Goal: Task Accomplishment & Management: Manage account settings

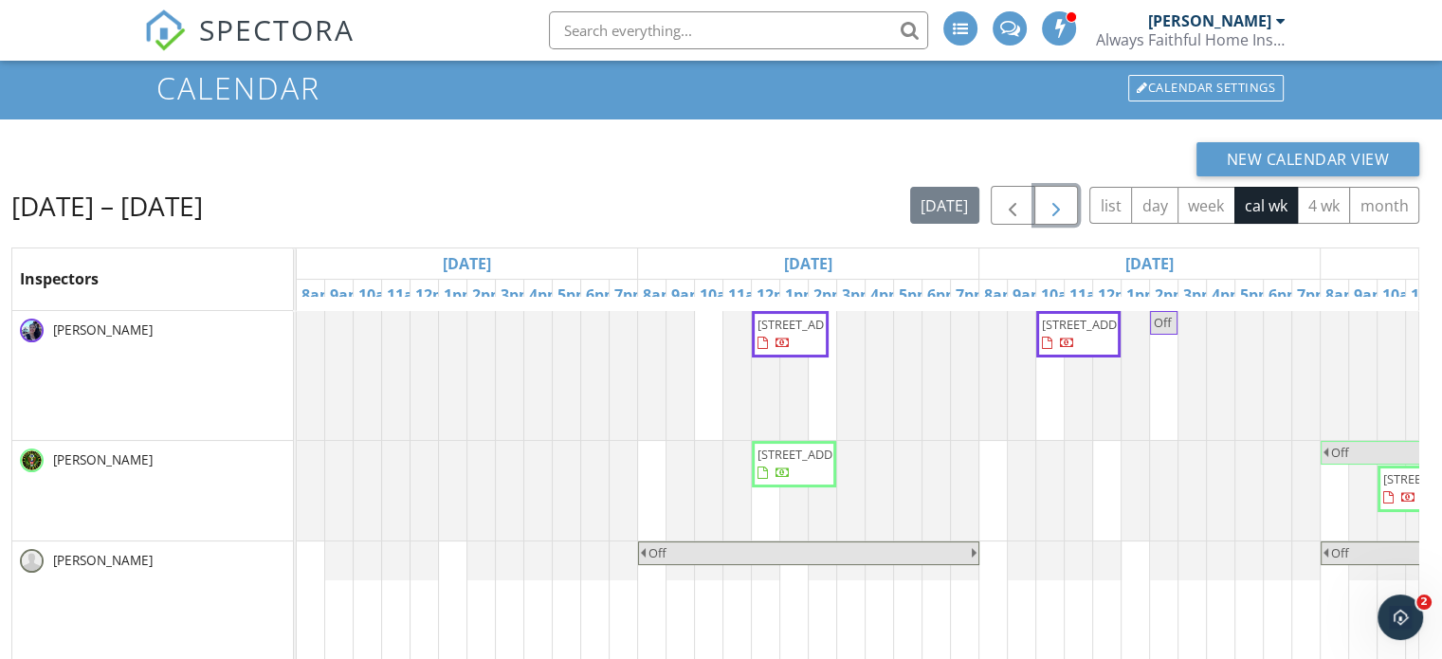
click at [1070, 211] on button "button" at bounding box center [1056, 205] width 45 height 39
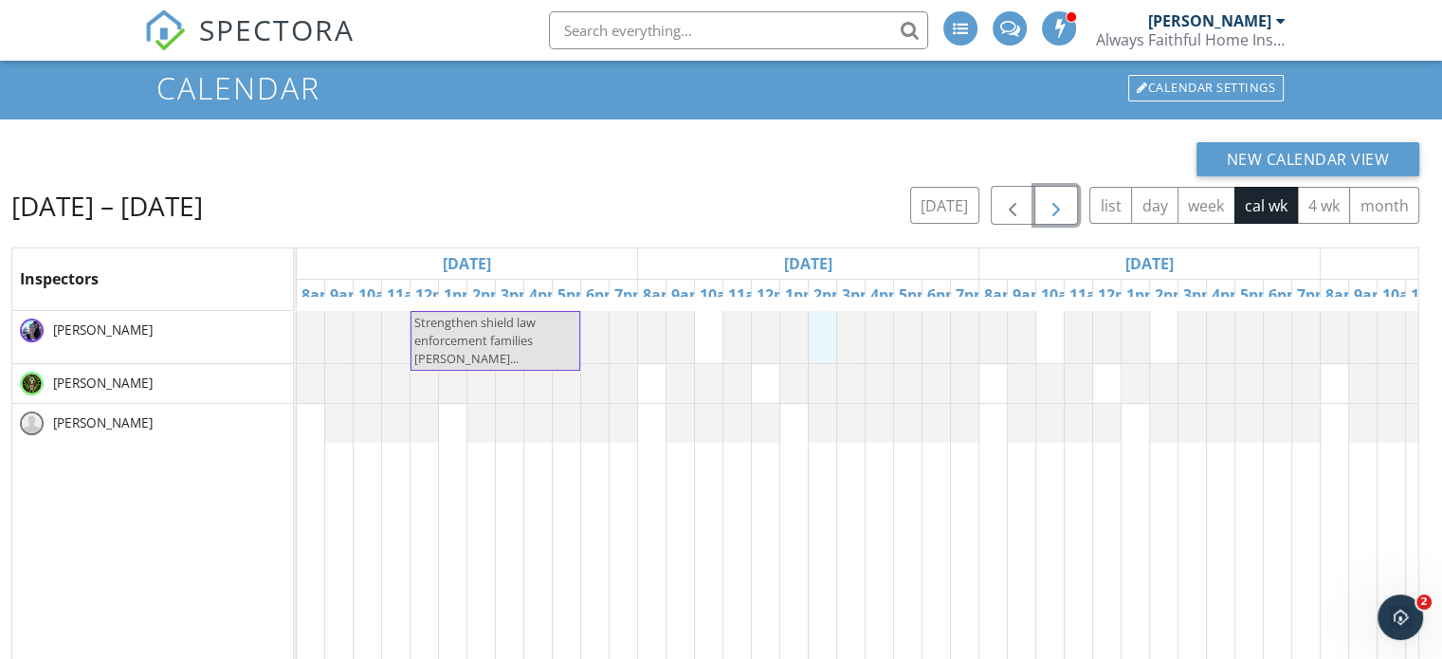
click at [849, 150] on div "New Calendar View" at bounding box center [715, 159] width 1408 height 34
click at [297, 329] on div at bounding box center [297, 337] width 0 height 52
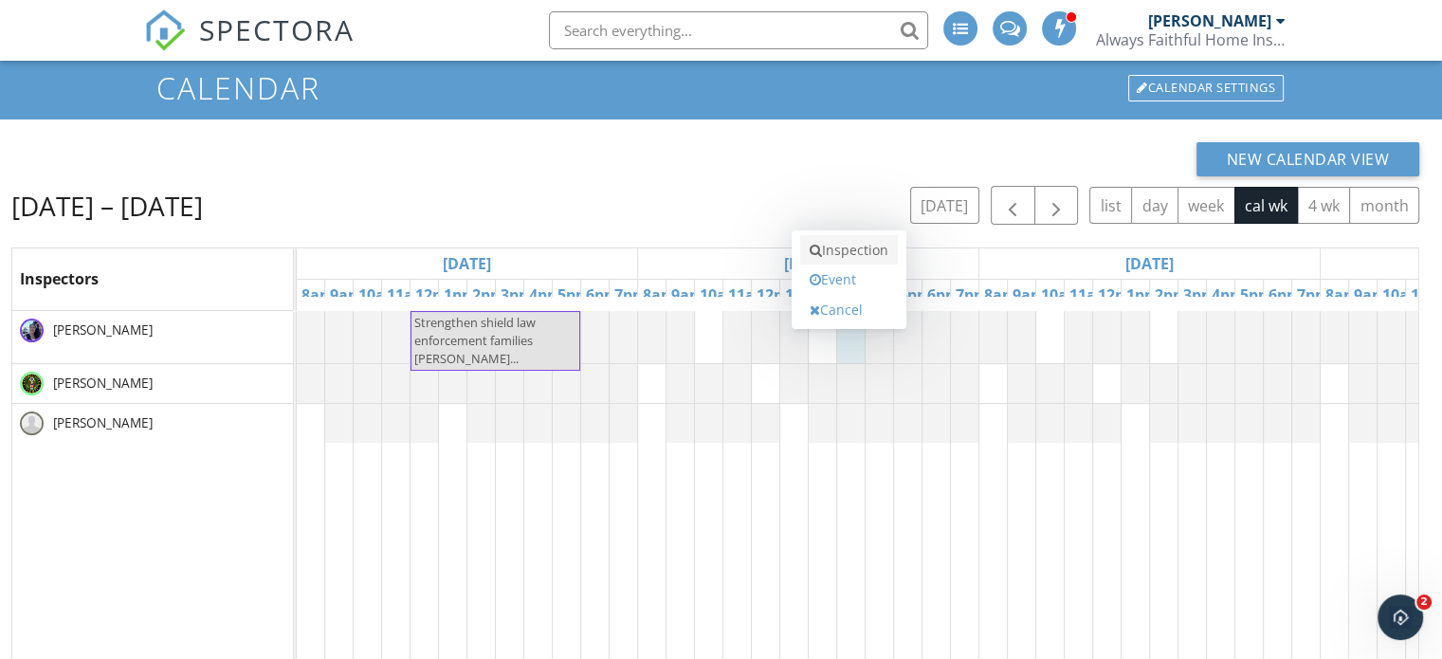
click at [838, 261] on link "Inspection" at bounding box center [849, 250] width 98 height 30
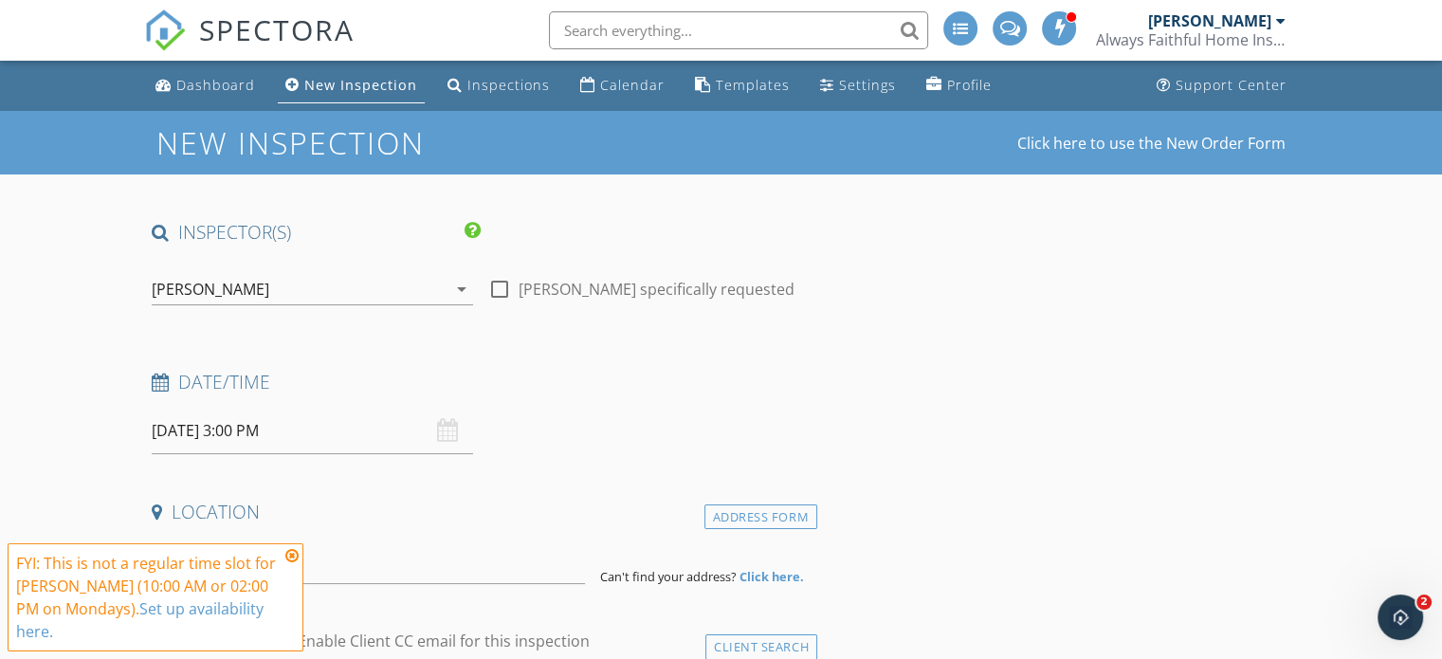
click at [245, 636] on link "Set up availability here." at bounding box center [139, 620] width 247 height 44
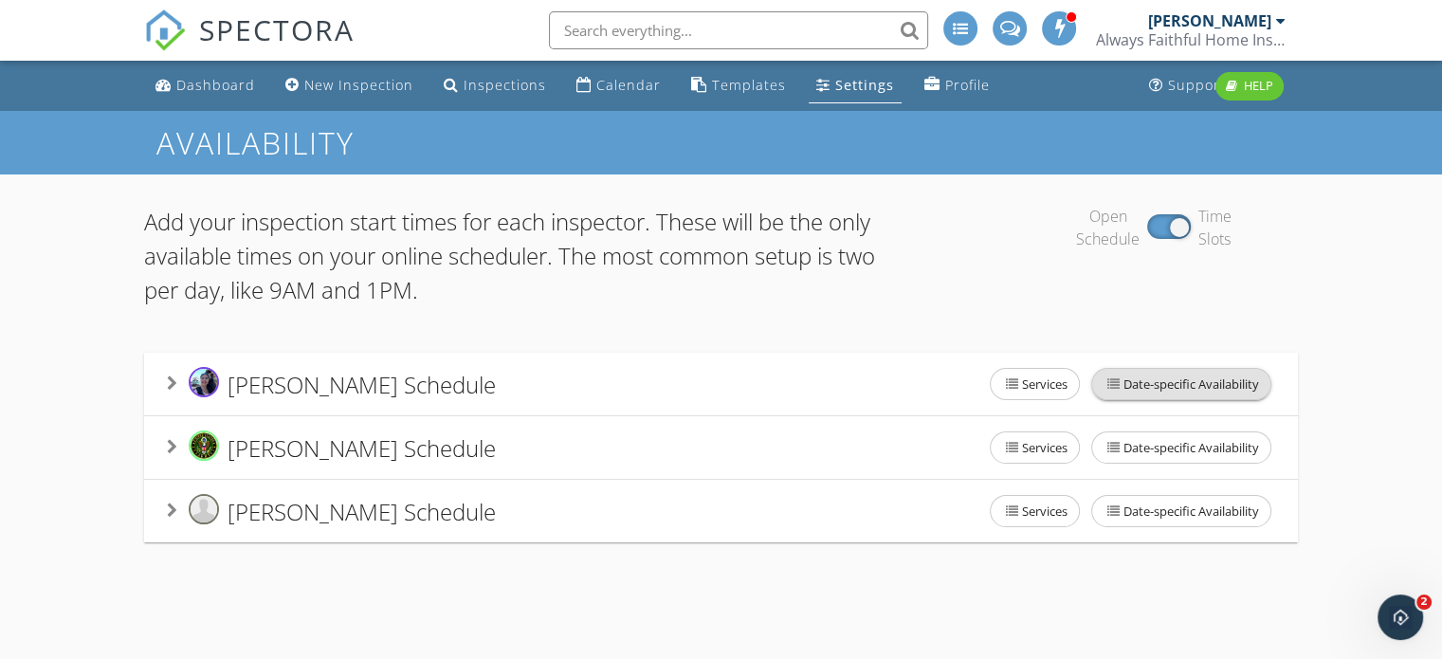
click at [1156, 378] on span "Date-specific Availability" at bounding box center [1181, 384] width 178 height 30
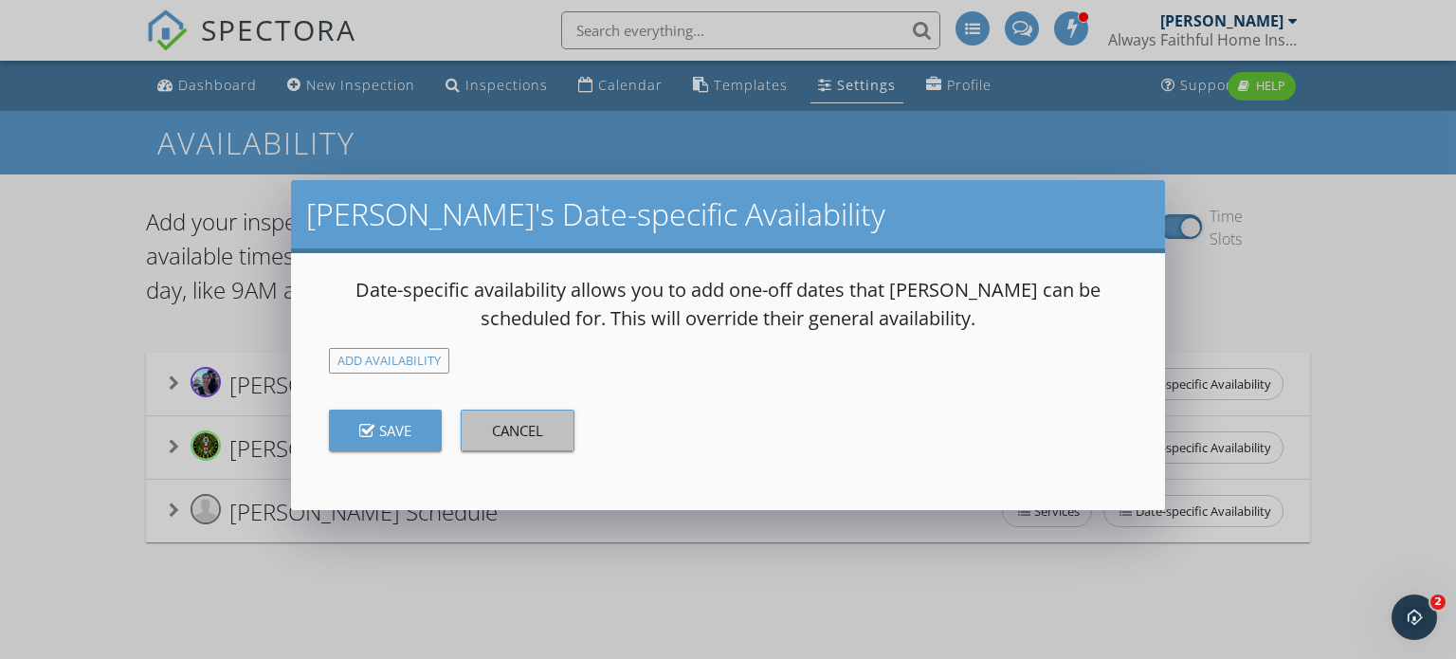
click at [543, 425] on div "Cancel" at bounding box center [517, 431] width 51 height 22
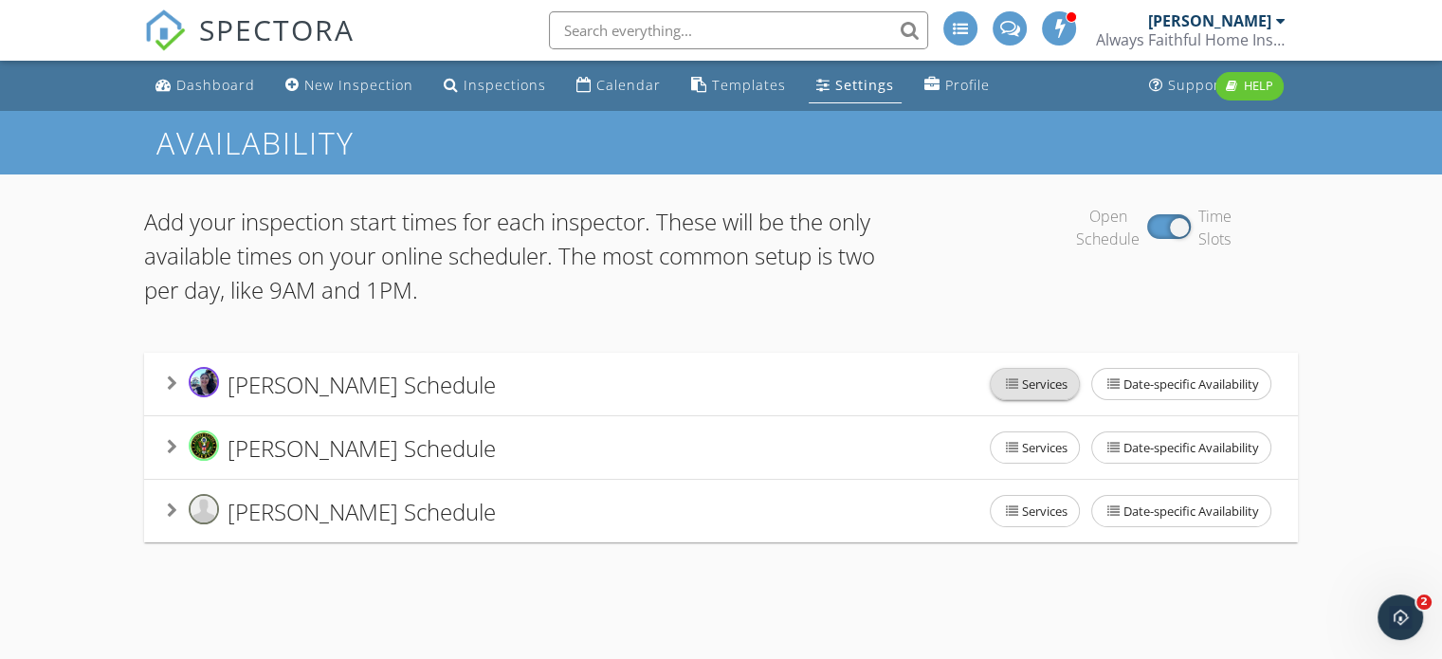
click at [1042, 381] on span "Services" at bounding box center [1035, 384] width 88 height 30
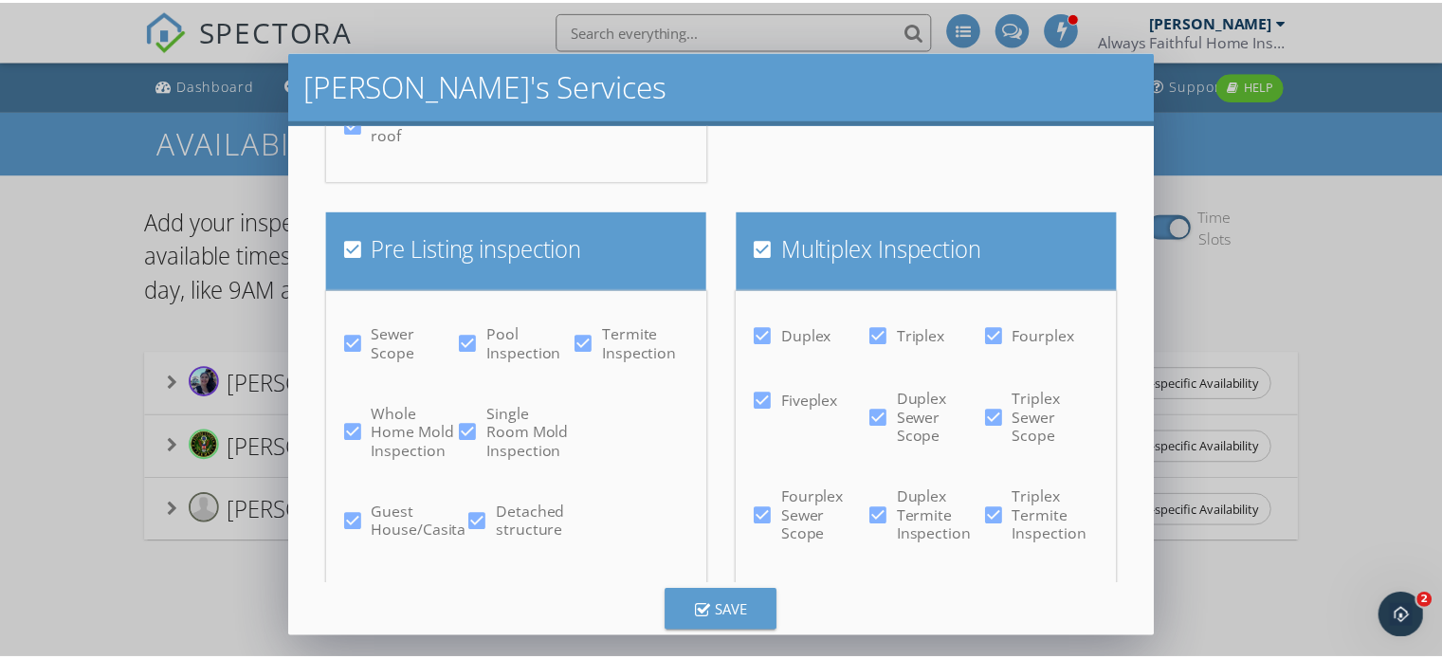
scroll to position [702, 0]
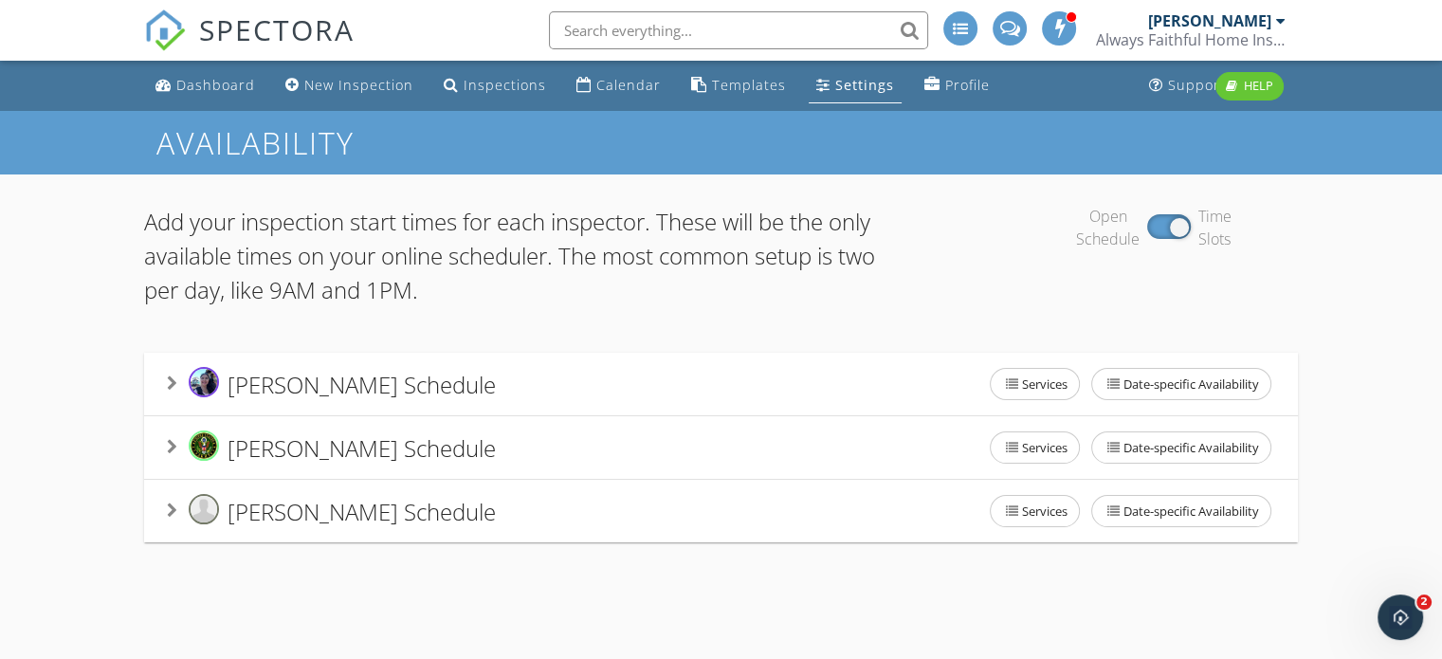
click at [1384, 301] on div at bounding box center [721, 329] width 1442 height 659
click at [674, 403] on div "Celia Webb's Schedule Services Date-specific Availability" at bounding box center [721, 384] width 1108 height 40
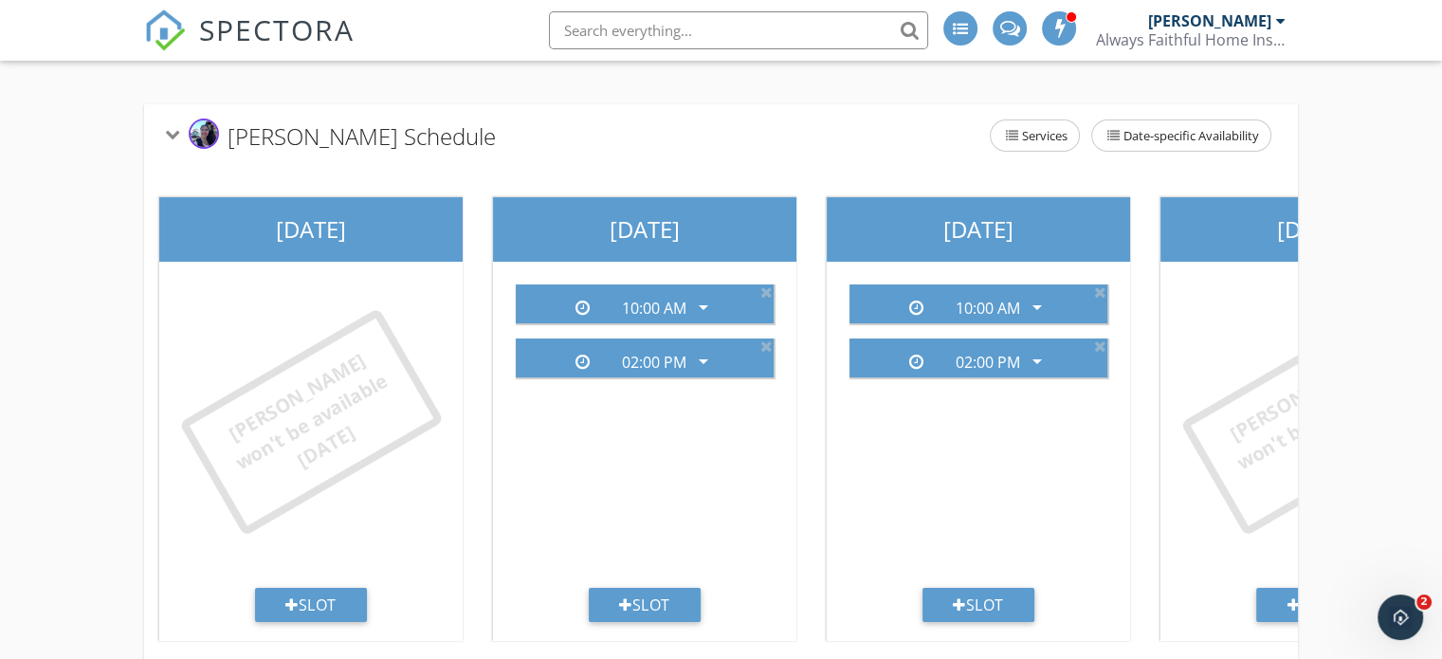
scroll to position [250, 0]
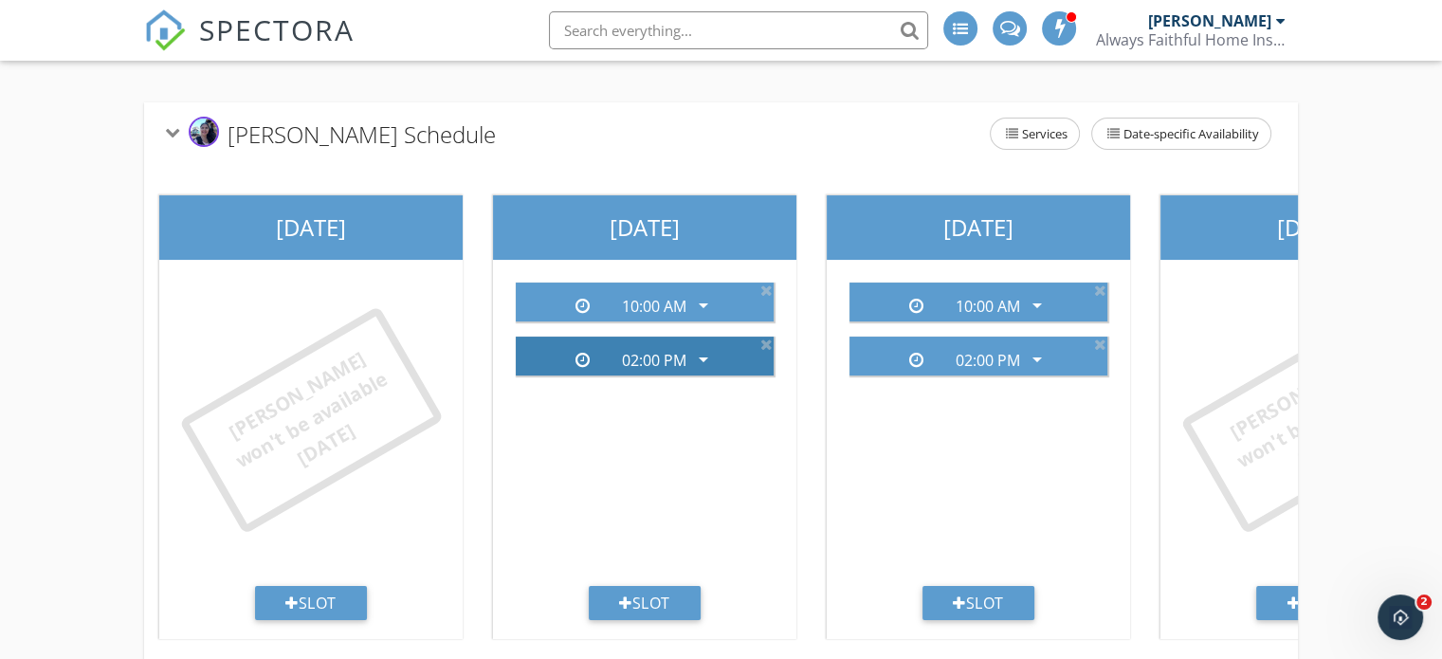
click at [758, 346] on div "02:00 PM arrow_drop_down" at bounding box center [644, 355] width 243 height 31
click at [763, 346] on icon at bounding box center [766, 344] width 12 height 15
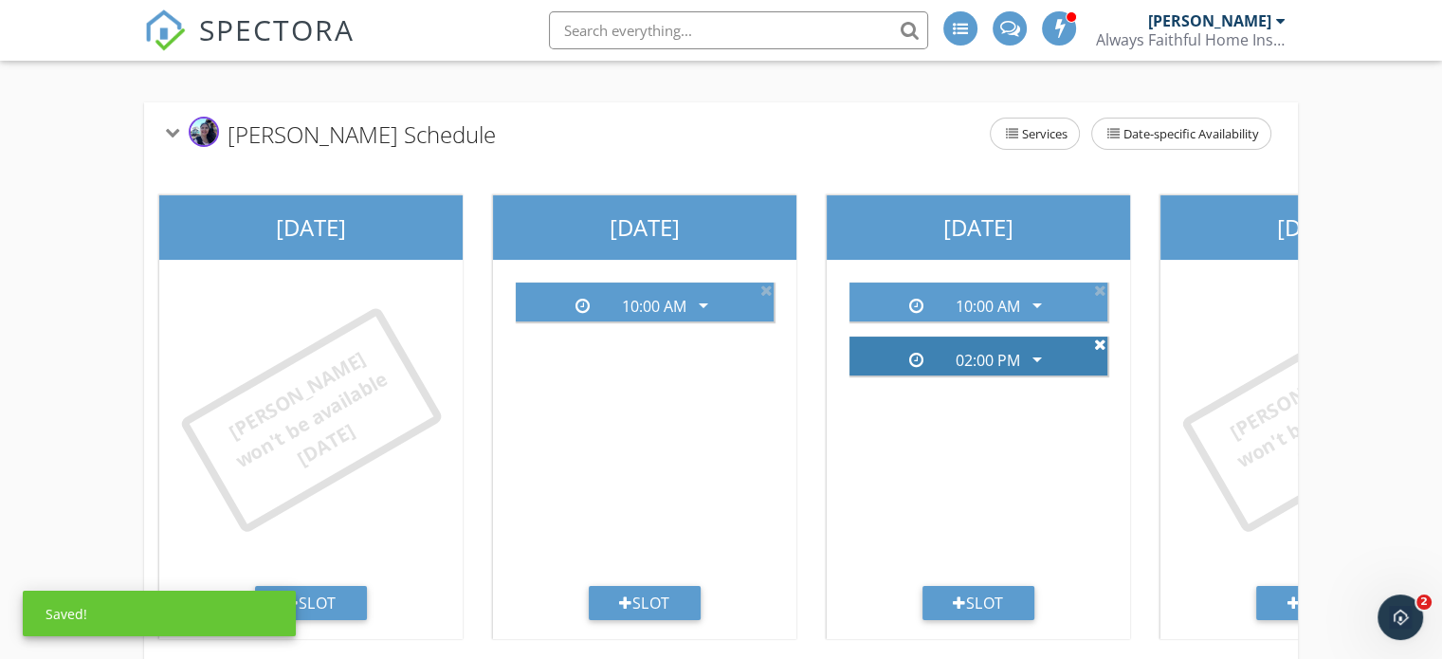
click at [1097, 345] on icon at bounding box center [1100, 344] width 12 height 15
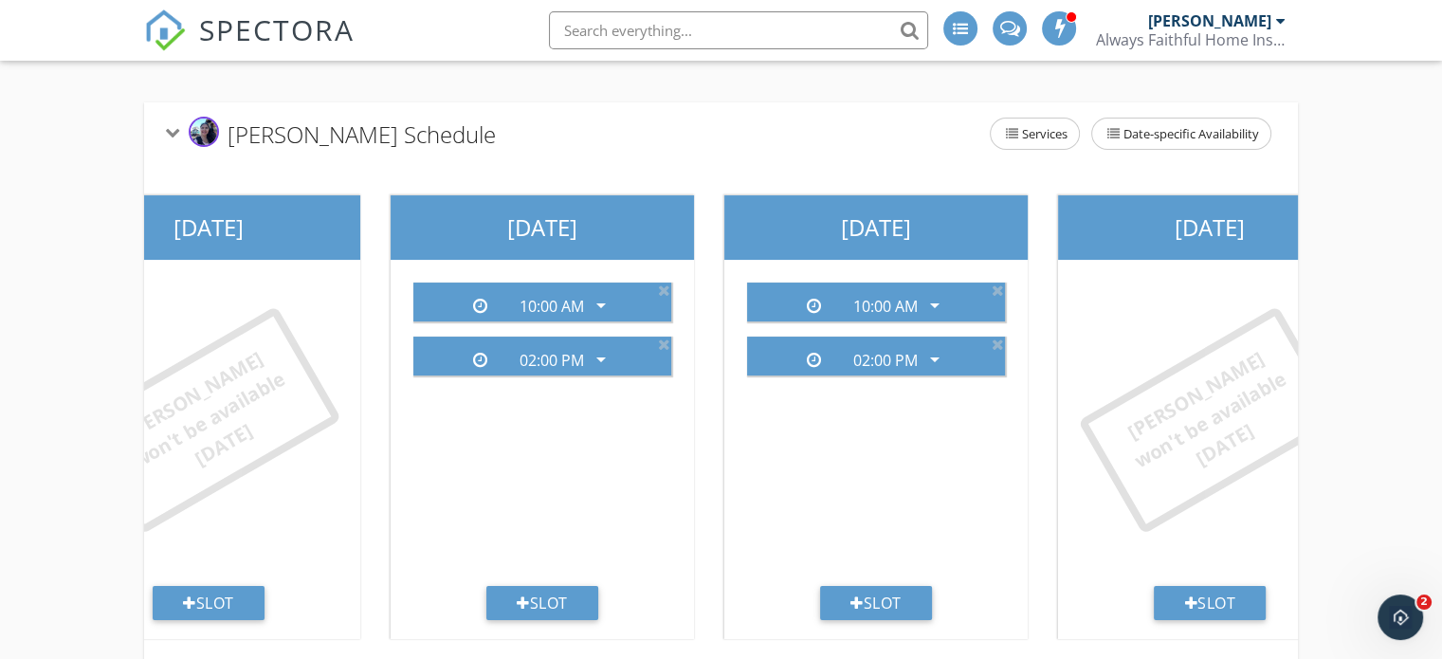
scroll to position [0, 1182]
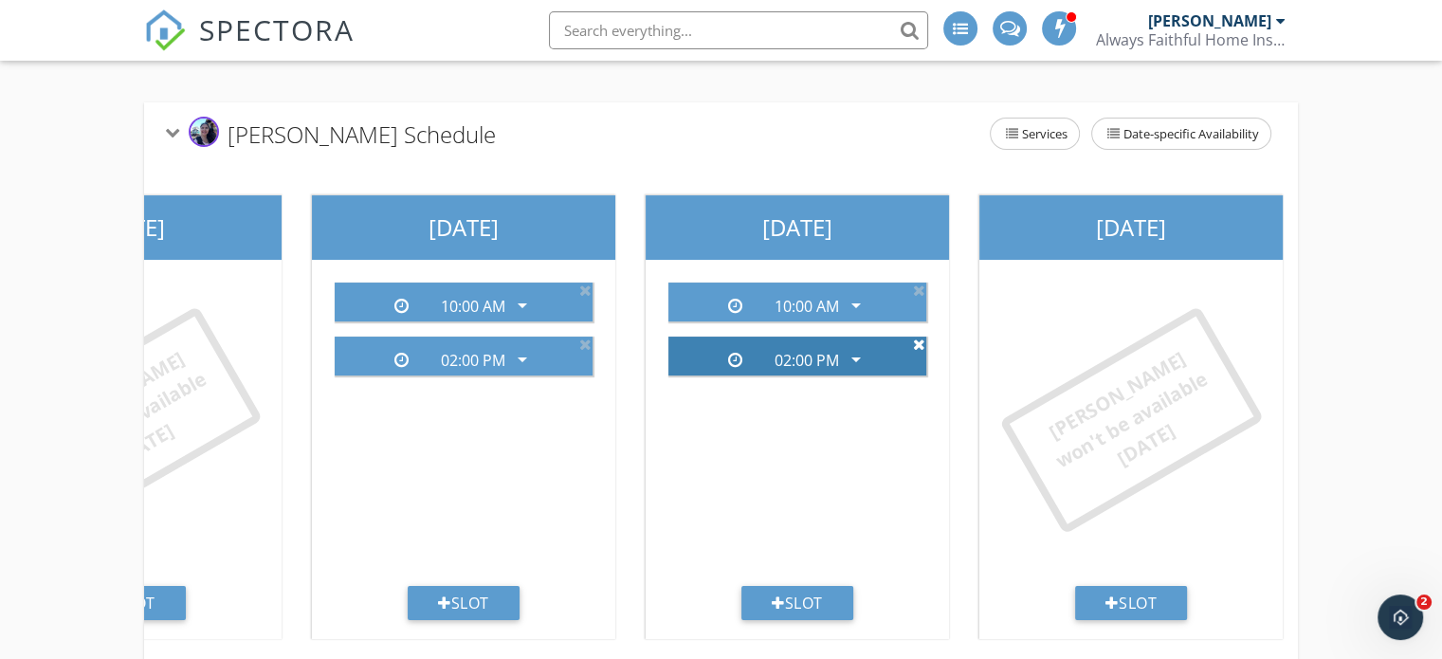
click at [921, 342] on icon at bounding box center [919, 344] width 12 height 15
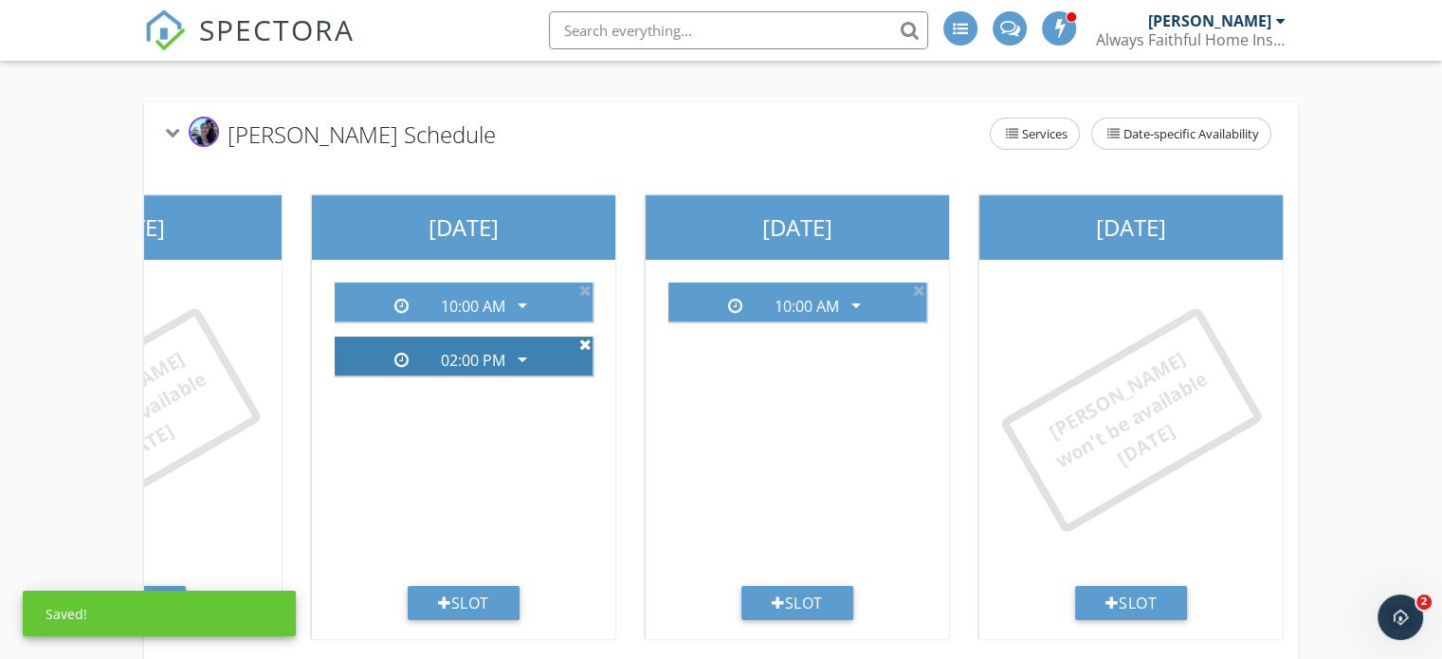
click at [583, 341] on icon at bounding box center [585, 344] width 12 height 15
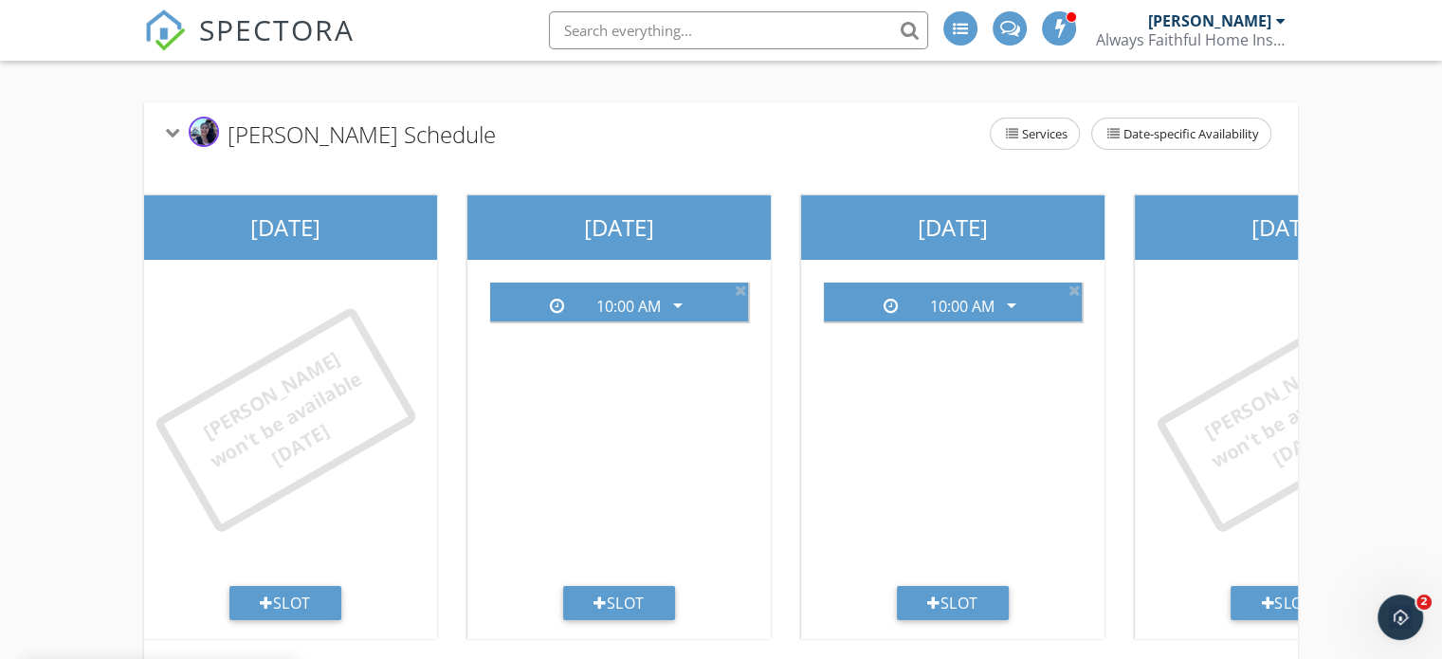
scroll to position [0, 0]
